Goal: Navigation & Orientation: Go to known website

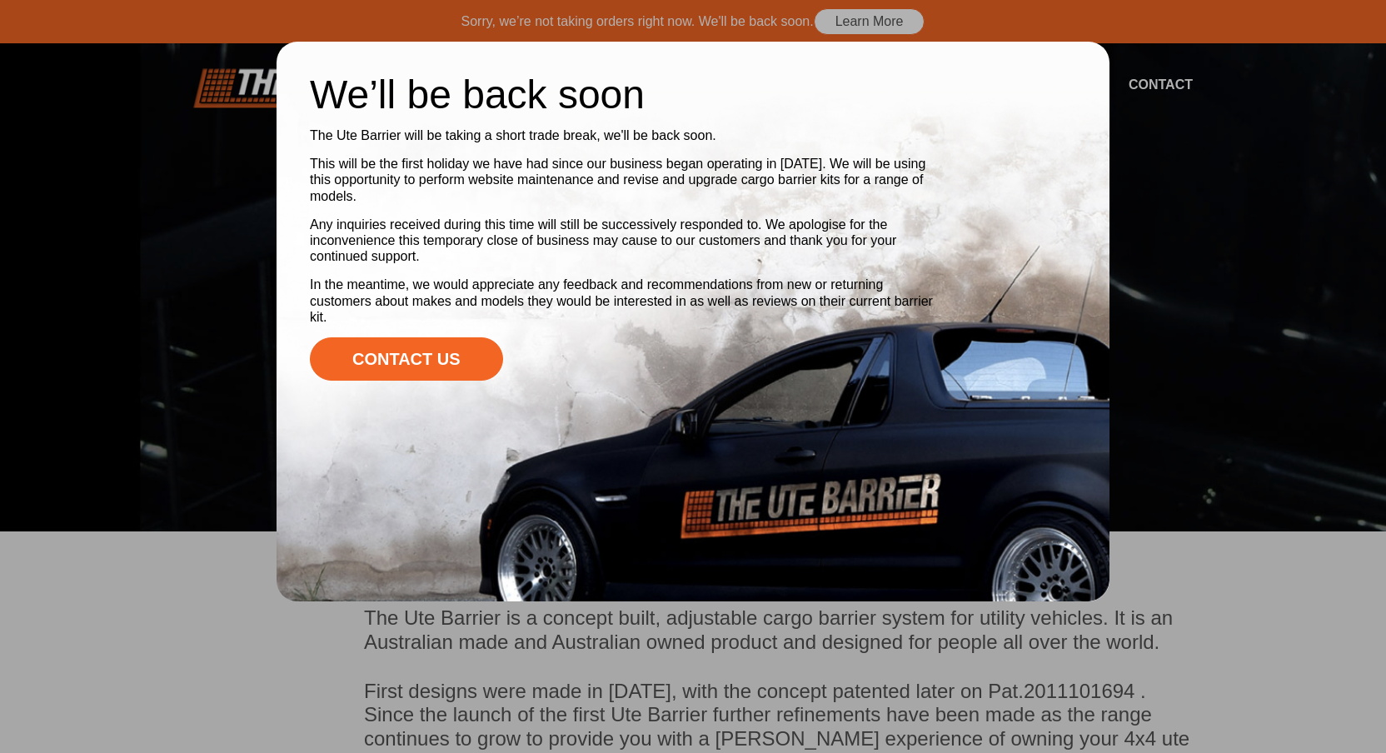
click at [1192, 94] on div at bounding box center [693, 376] width 1386 height 753
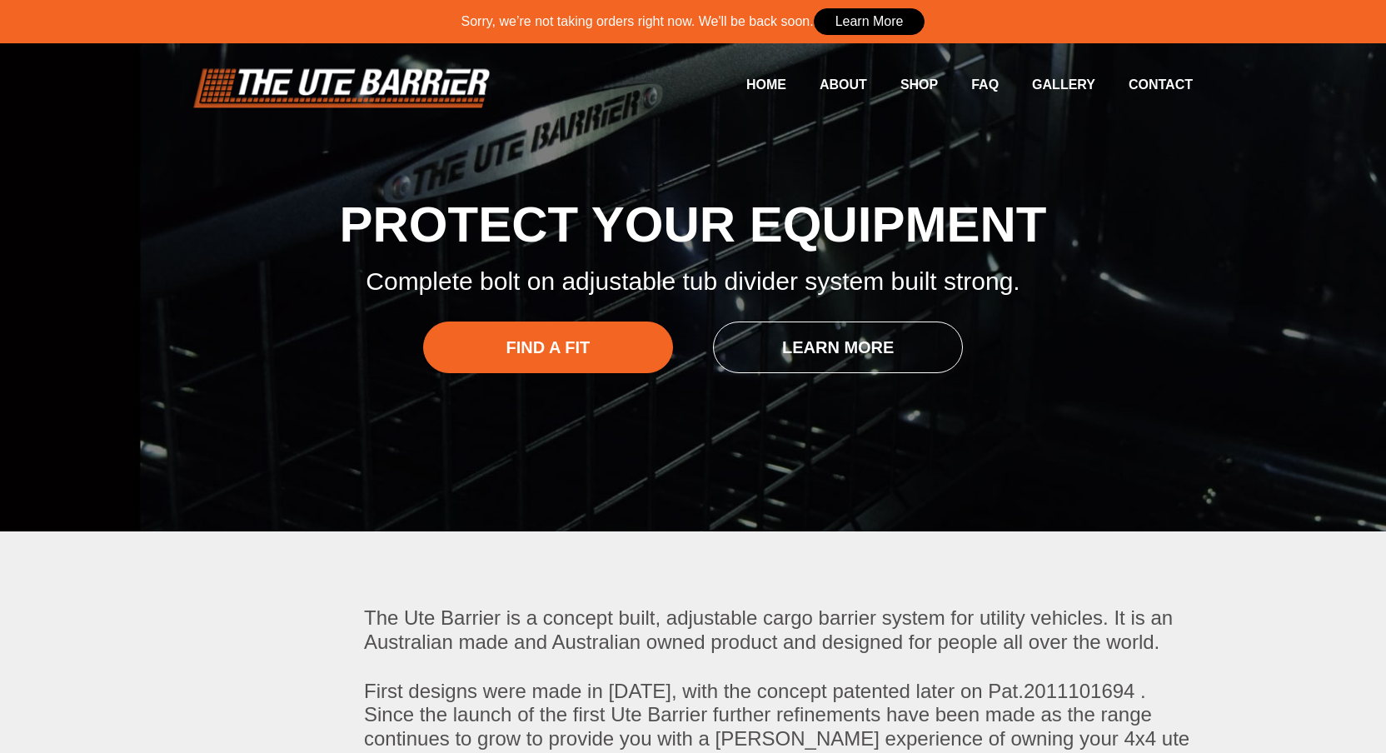
click at [852, 25] on link "Learn More" at bounding box center [870, 21] width 112 height 27
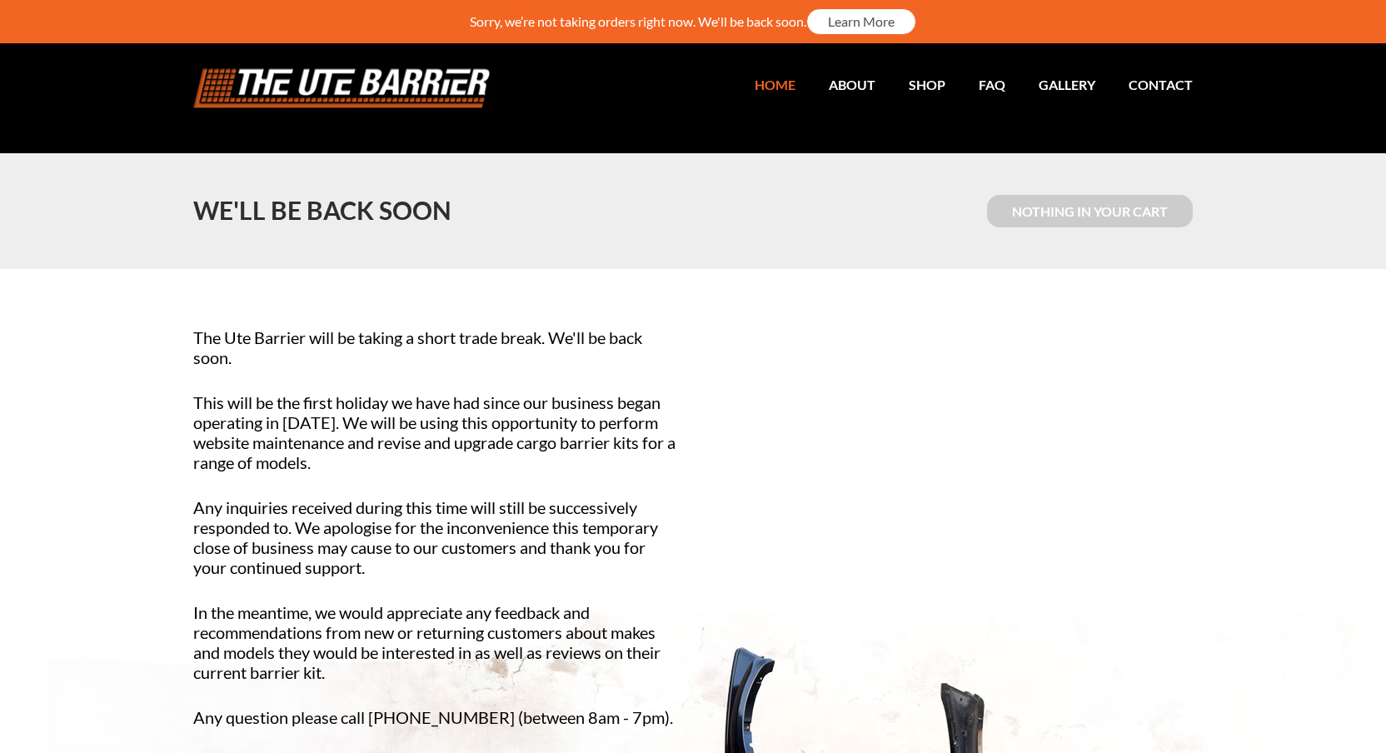
click at [780, 82] on link "Home" at bounding box center [758, 84] width 74 height 32
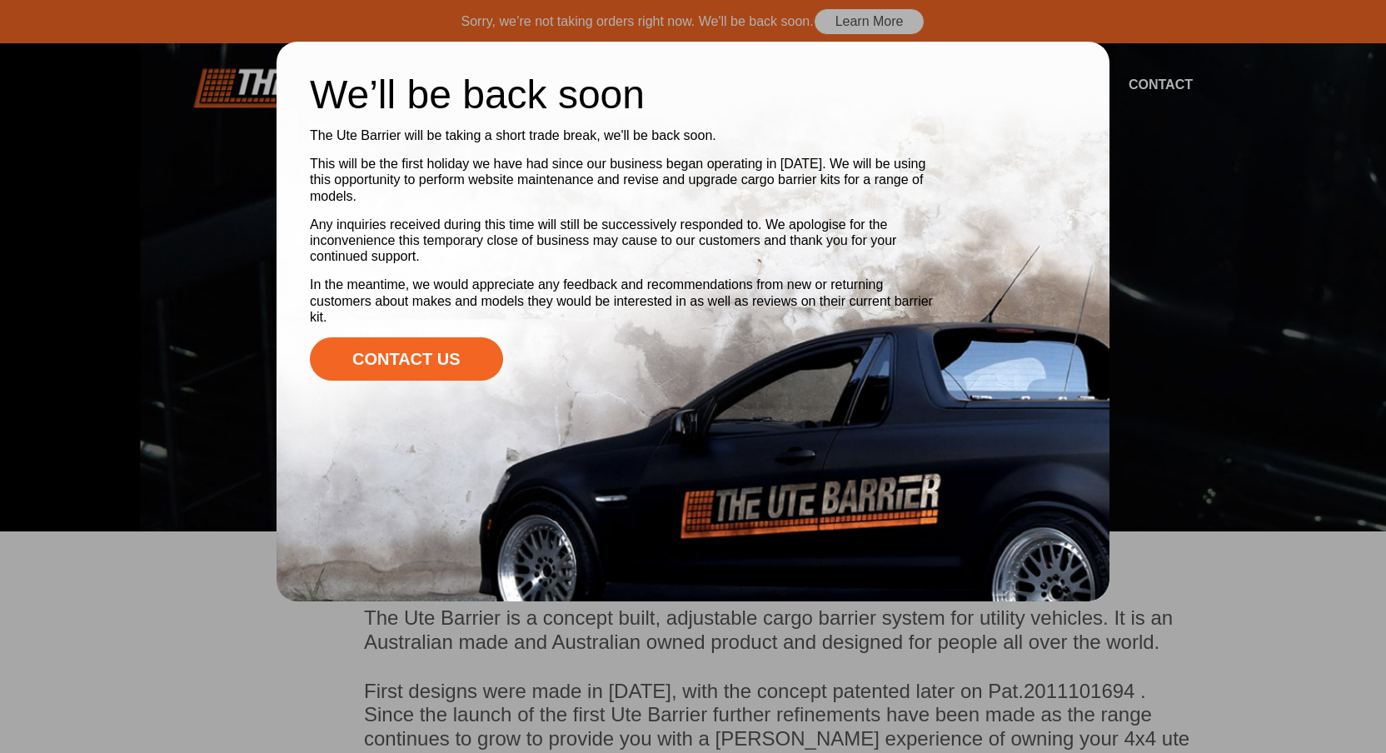
click at [162, 228] on div at bounding box center [693, 376] width 1386 height 753
